Goal: Information Seeking & Learning: Learn about a topic

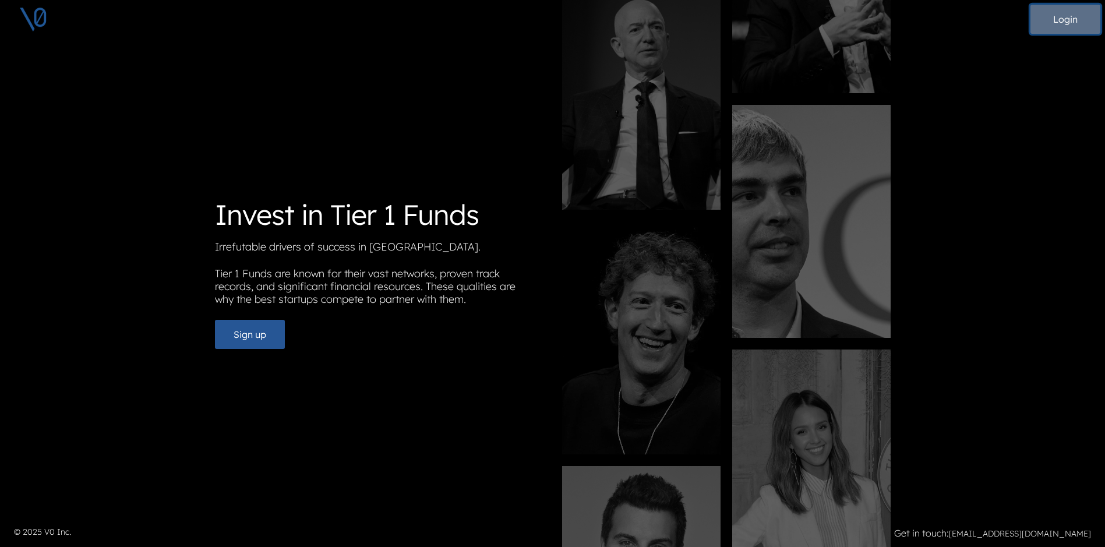
click at [1074, 17] on button "Login" at bounding box center [1065, 19] width 70 height 29
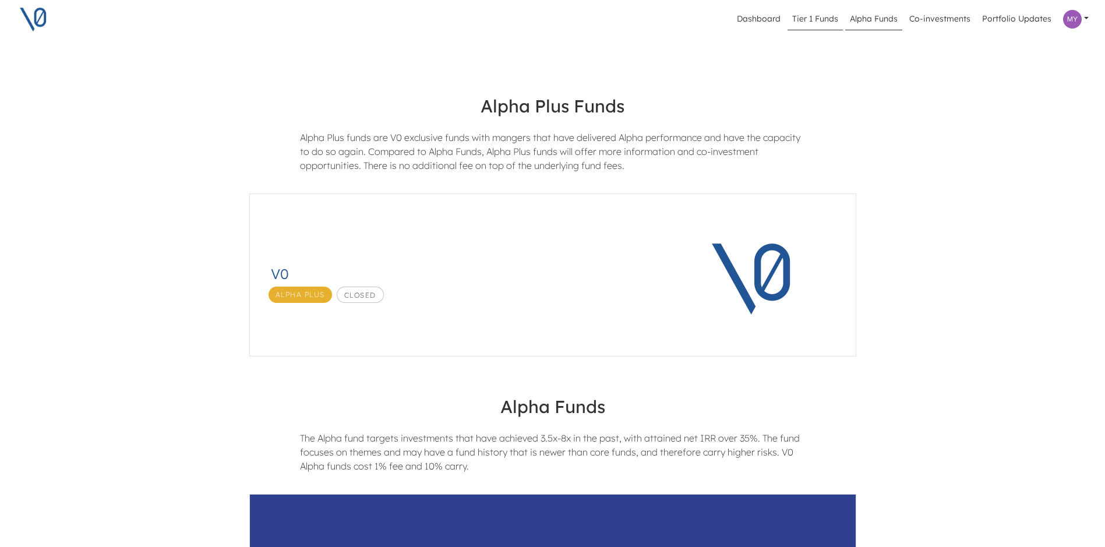
click at [813, 20] on link "Tier 1 Funds" at bounding box center [814, 19] width 55 height 22
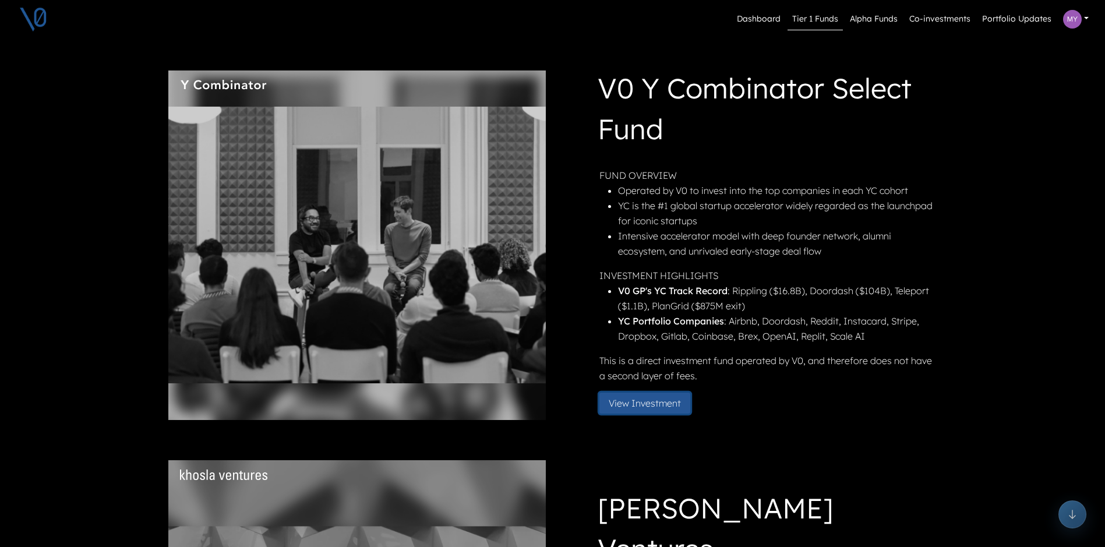
click at [670, 400] on button "View Investment" at bounding box center [644, 402] width 91 height 21
